Goal: Information Seeking & Learning: Check status

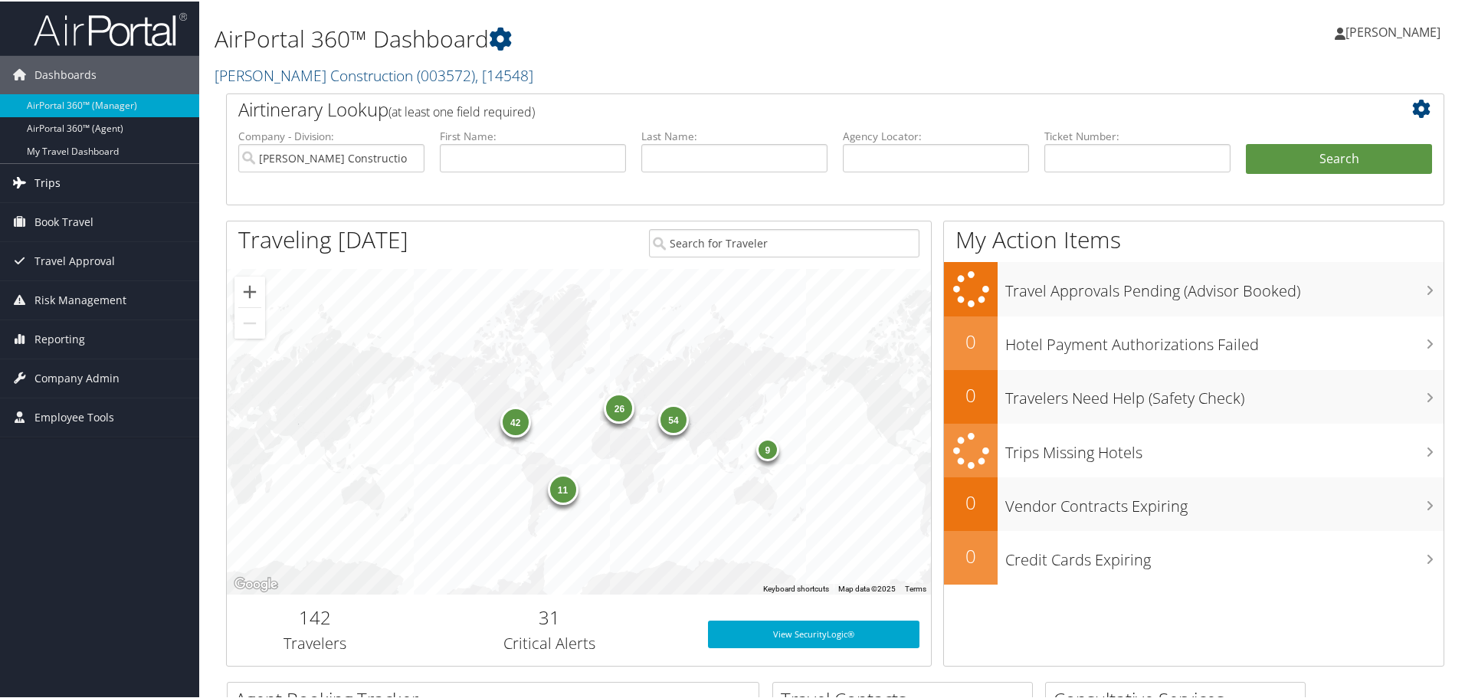
click at [44, 179] on span "Trips" at bounding box center [47, 181] width 26 height 38
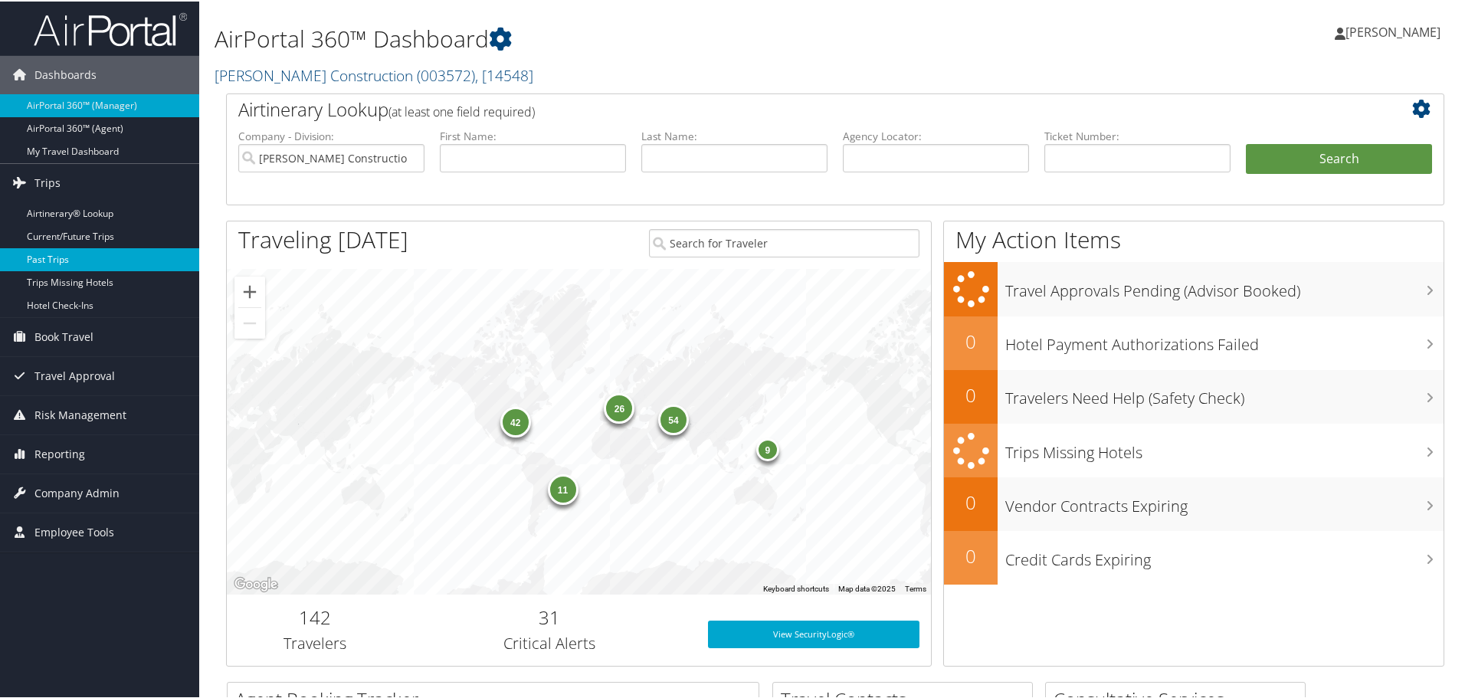
click at [50, 255] on link "Past Trips" at bounding box center [99, 258] width 199 height 23
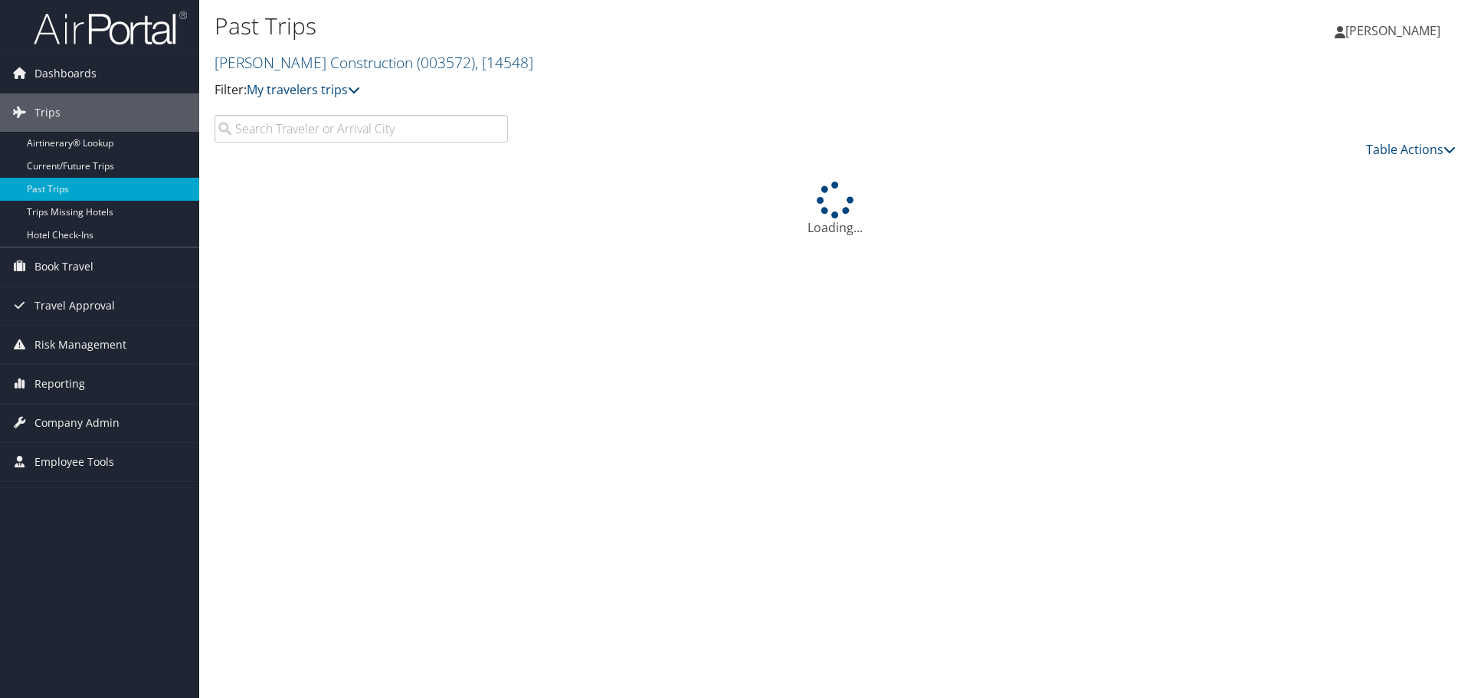
click at [243, 132] on input "search" at bounding box center [360, 129] width 293 height 28
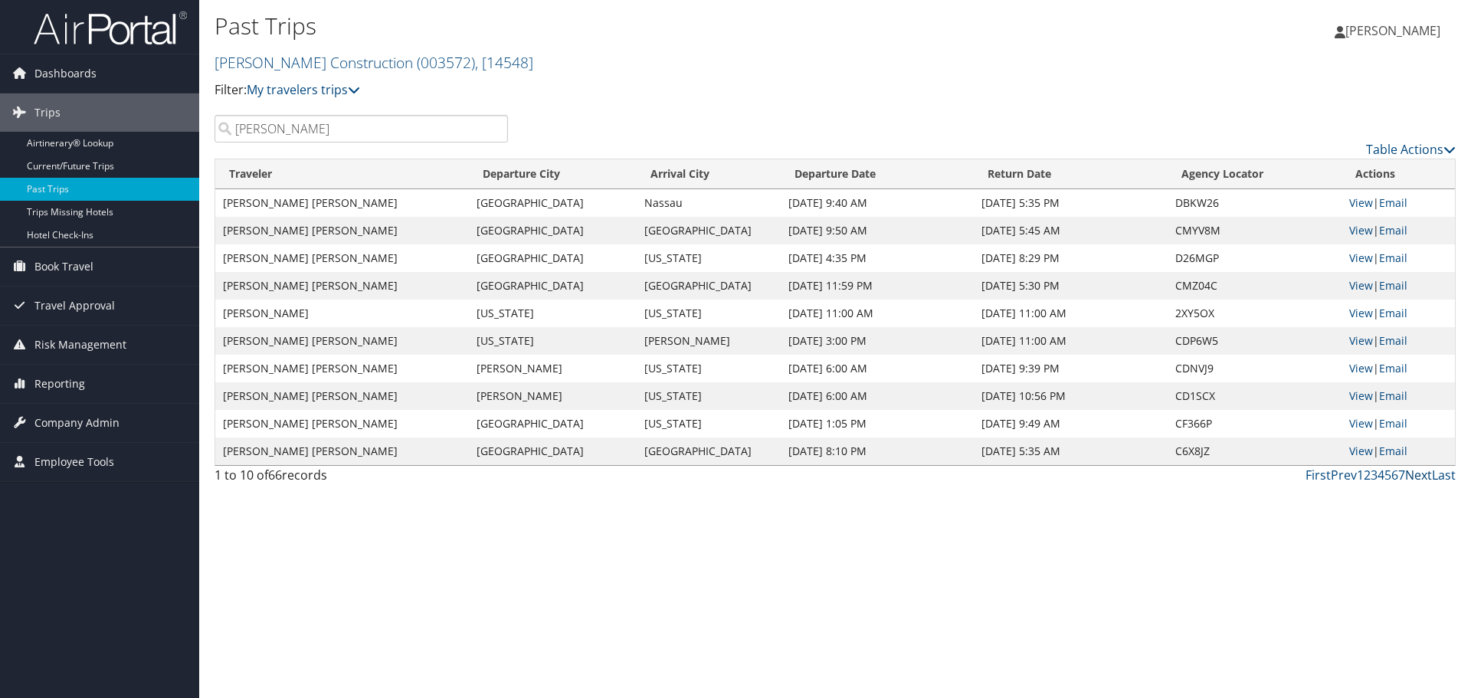
type input "isaac sneeringer"
click at [1420, 475] on link "Next" at bounding box center [1418, 474] width 27 height 17
click at [1418, 474] on link "Next" at bounding box center [1418, 474] width 27 height 17
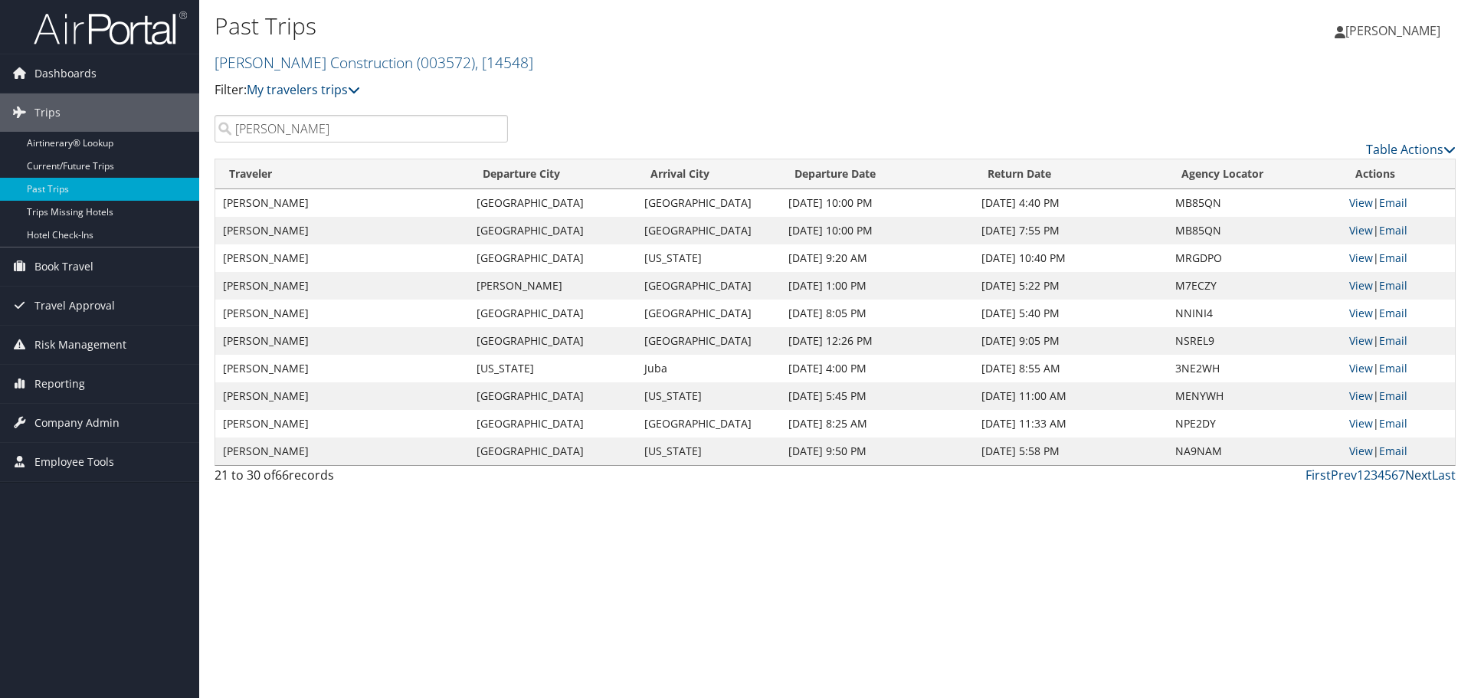
click at [1410, 473] on link "Next" at bounding box center [1418, 474] width 27 height 17
click at [1314, 473] on link "First" at bounding box center [1317, 474] width 25 height 17
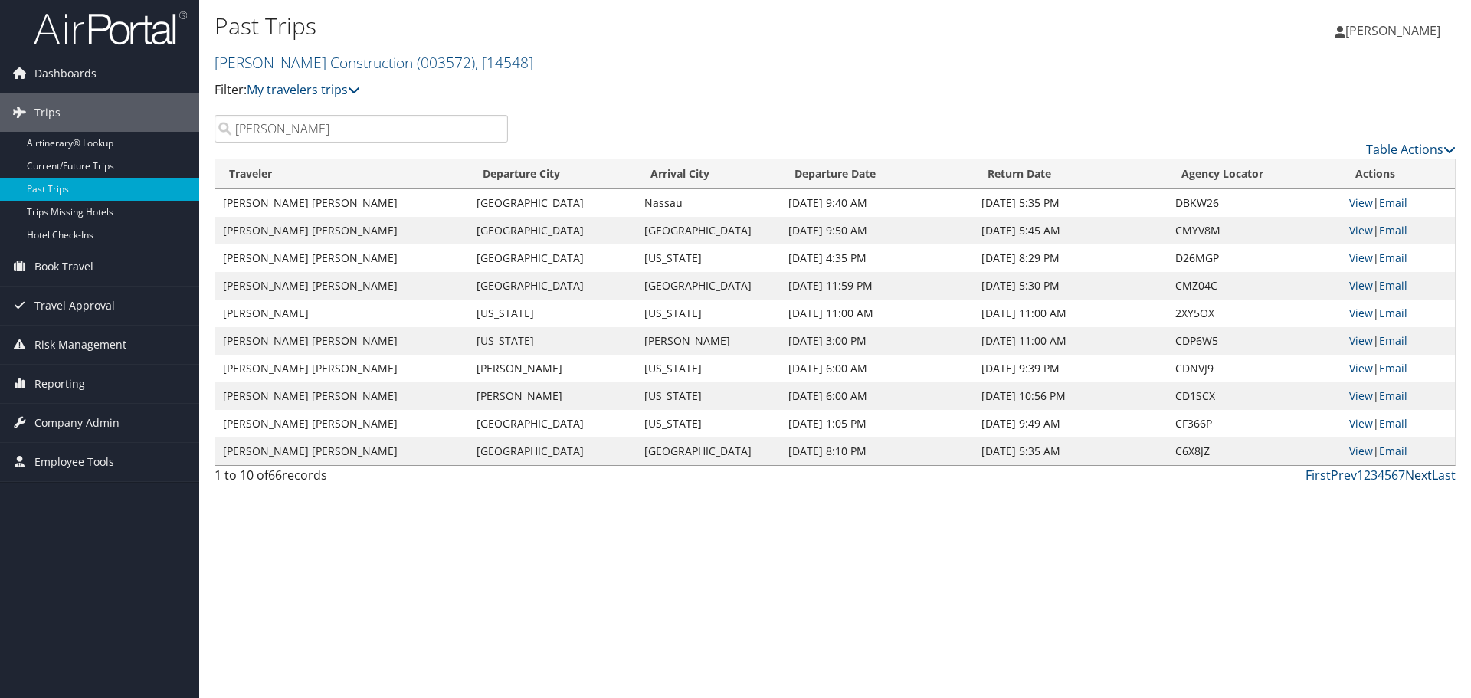
click at [1413, 471] on link "Next" at bounding box center [1418, 474] width 27 height 17
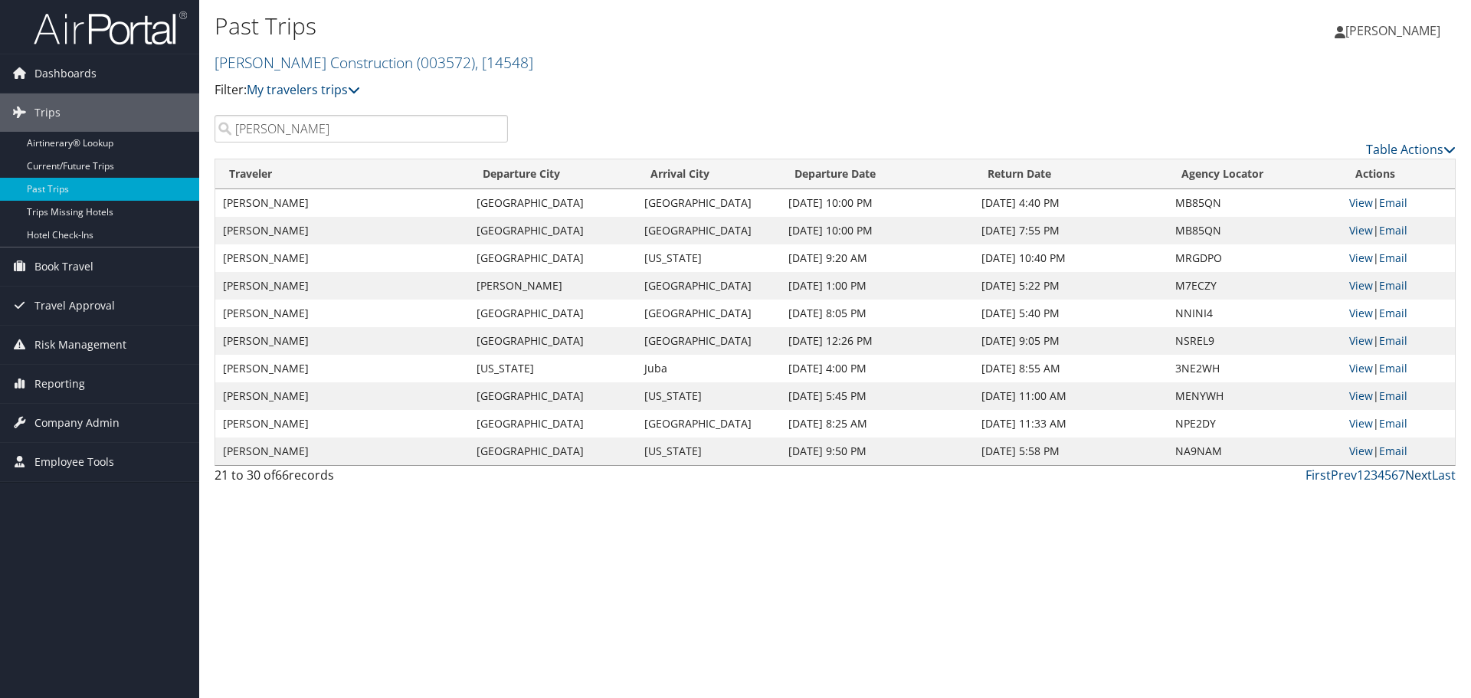
click at [1417, 477] on link "Next" at bounding box center [1418, 474] width 27 height 17
click at [1319, 476] on link "First" at bounding box center [1317, 474] width 25 height 17
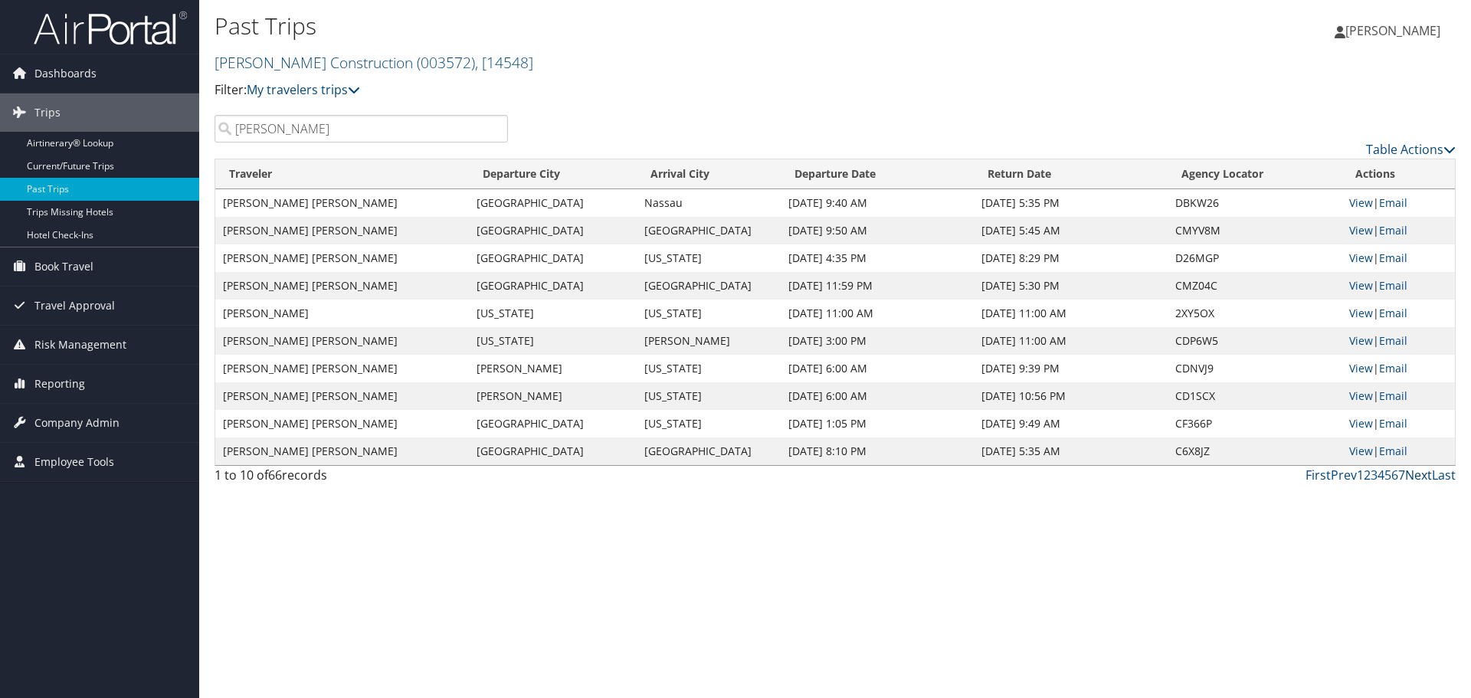
click at [1416, 476] on link "Next" at bounding box center [1418, 474] width 27 height 17
click at [1418, 473] on link "Next" at bounding box center [1418, 474] width 27 height 17
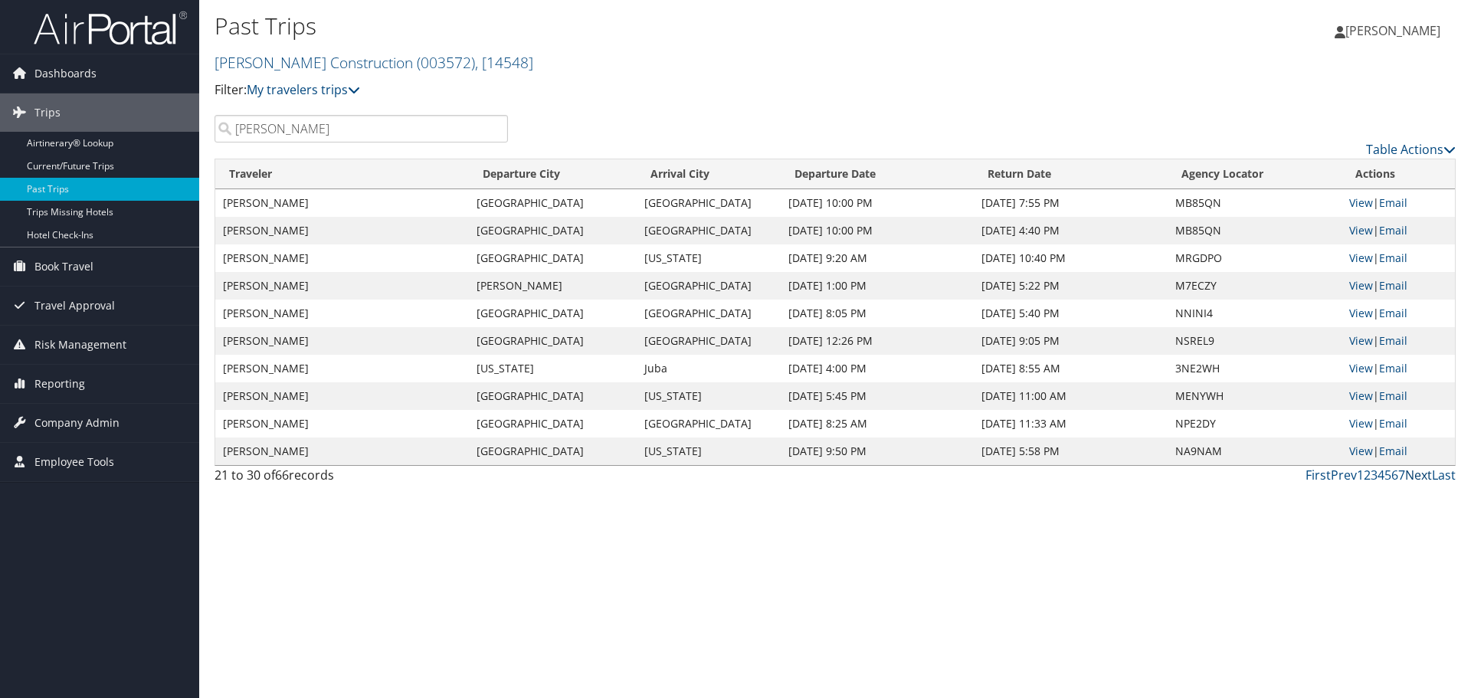
click at [1418, 474] on link "Next" at bounding box center [1418, 474] width 27 height 17
click at [1419, 479] on link "Next" at bounding box center [1418, 474] width 27 height 17
click at [1323, 472] on link "First" at bounding box center [1317, 474] width 25 height 17
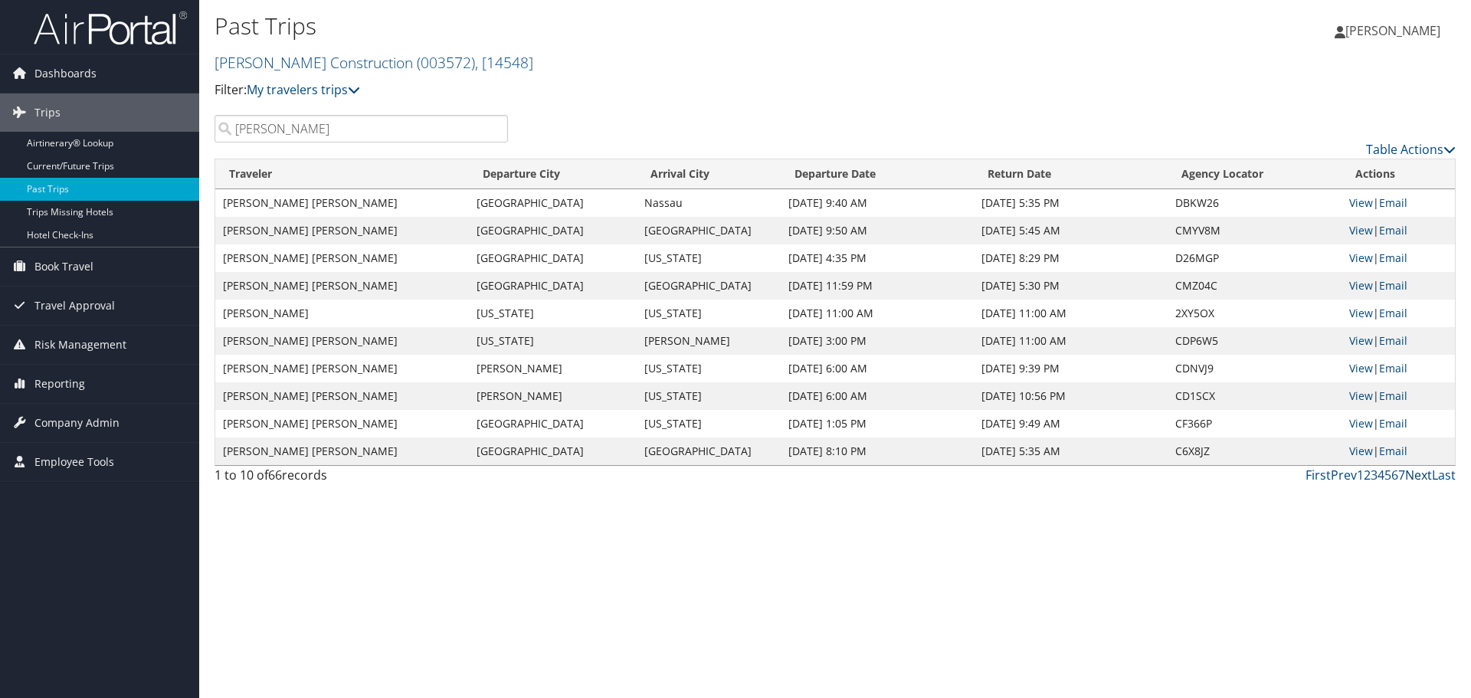
click at [1419, 472] on link "Next" at bounding box center [1418, 474] width 27 height 17
